Goal: Transaction & Acquisition: Book appointment/travel/reservation

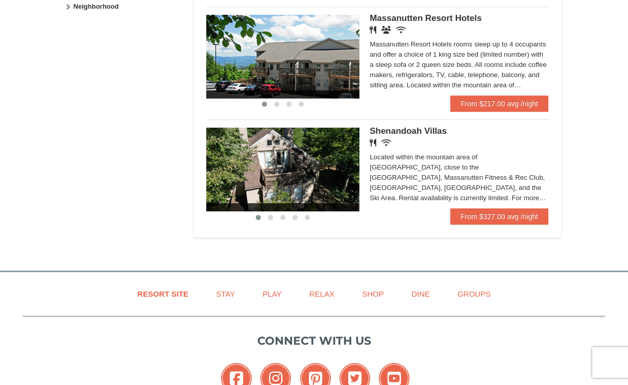
scroll to position [560, 0]
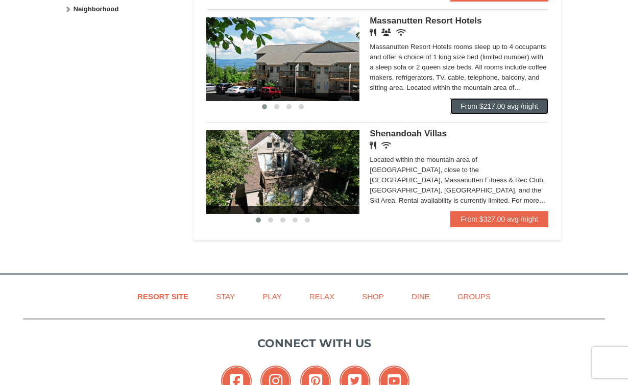
click at [476, 114] on link "From $217.00 avg /night" at bounding box center [499, 106] width 98 height 16
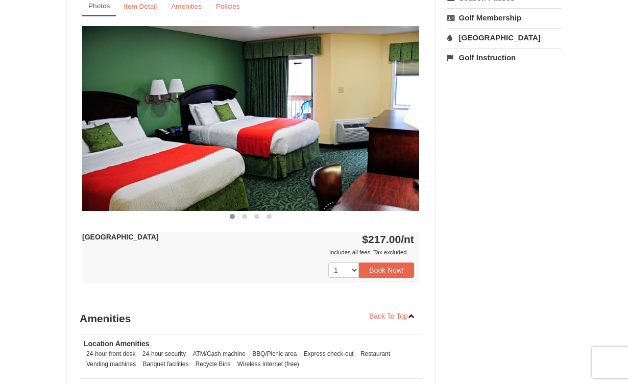
scroll to position [414, 0]
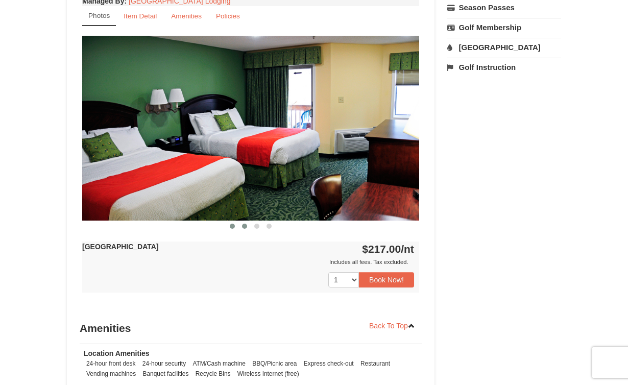
click at [244, 225] on span at bounding box center [244, 226] width 5 height 5
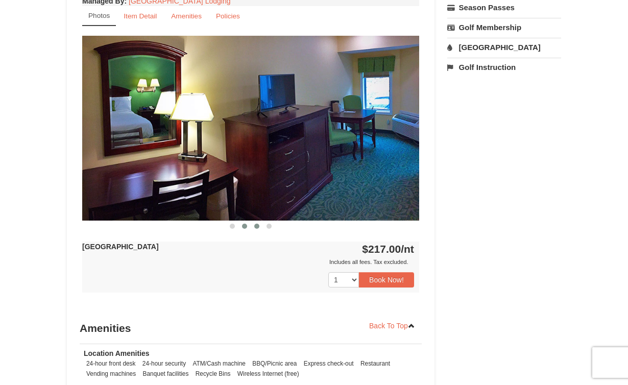
click at [258, 226] on span at bounding box center [256, 226] width 5 height 5
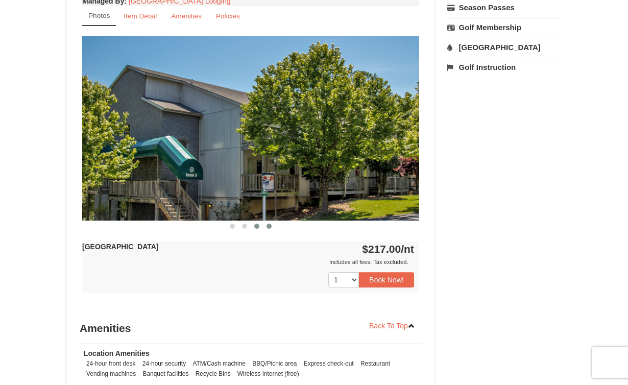
click at [265, 225] on button at bounding box center [269, 226] width 12 height 10
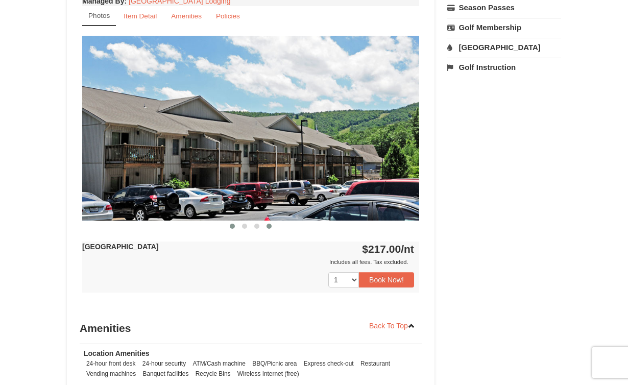
click at [232, 227] on span at bounding box center [232, 226] width 5 height 5
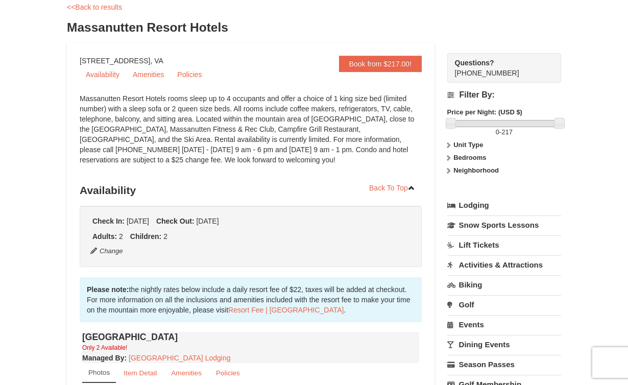
scroll to position [0, 0]
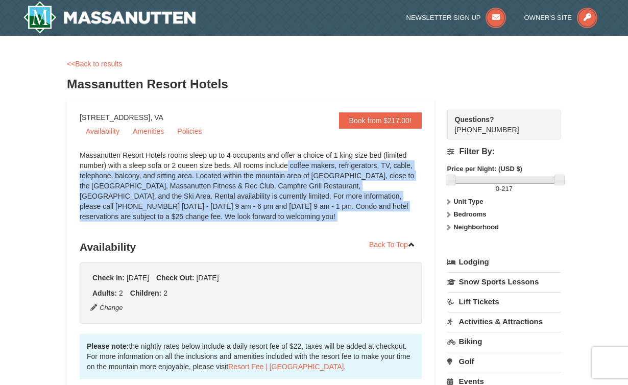
drag, startPoint x: 234, startPoint y: 166, endPoint x: 309, endPoint y: 226, distance: 95.9
click at [309, 226] on div "Massanutten Resort Hotels rooms sleep up to 4 occupants and offer a choice of 1…" at bounding box center [251, 191] width 342 height 82
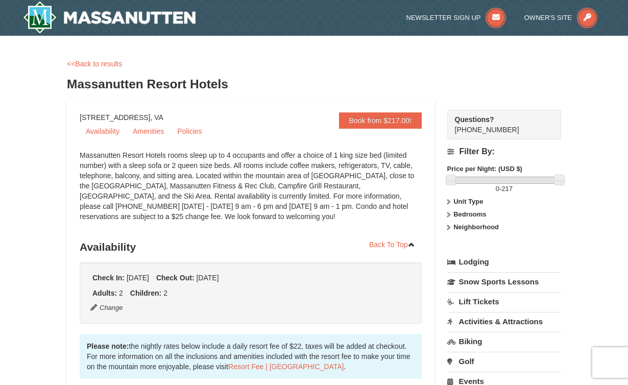
drag, startPoint x: 302, startPoint y: 221, endPoint x: 305, endPoint y: 186, distance: 34.9
click at [305, 185] on div "Massanutten Resort Hotels rooms sleep up to 4 occupants and offer a choice of 1…" at bounding box center [251, 191] width 342 height 82
click at [305, 186] on div "Massanutten Resort Hotels rooms sleep up to 4 occupants and offer a choice of 1…" at bounding box center [251, 191] width 342 height 82
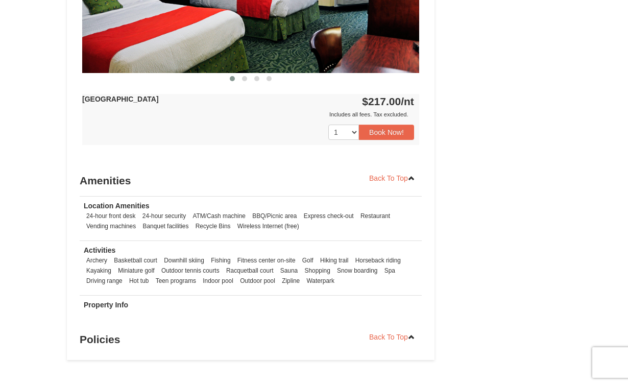
scroll to position [564, 0]
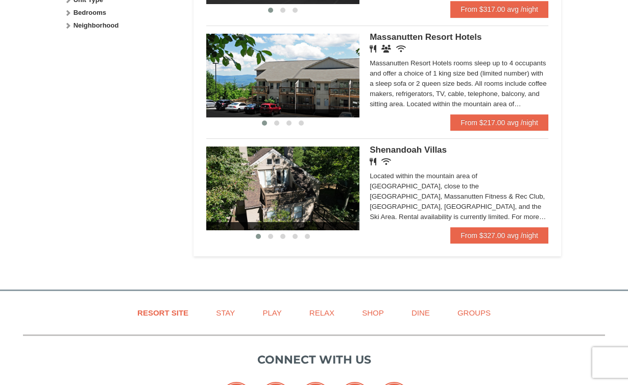
scroll to position [560, 0]
